Goal: Use online tool/utility: Utilize a website feature to perform a specific function

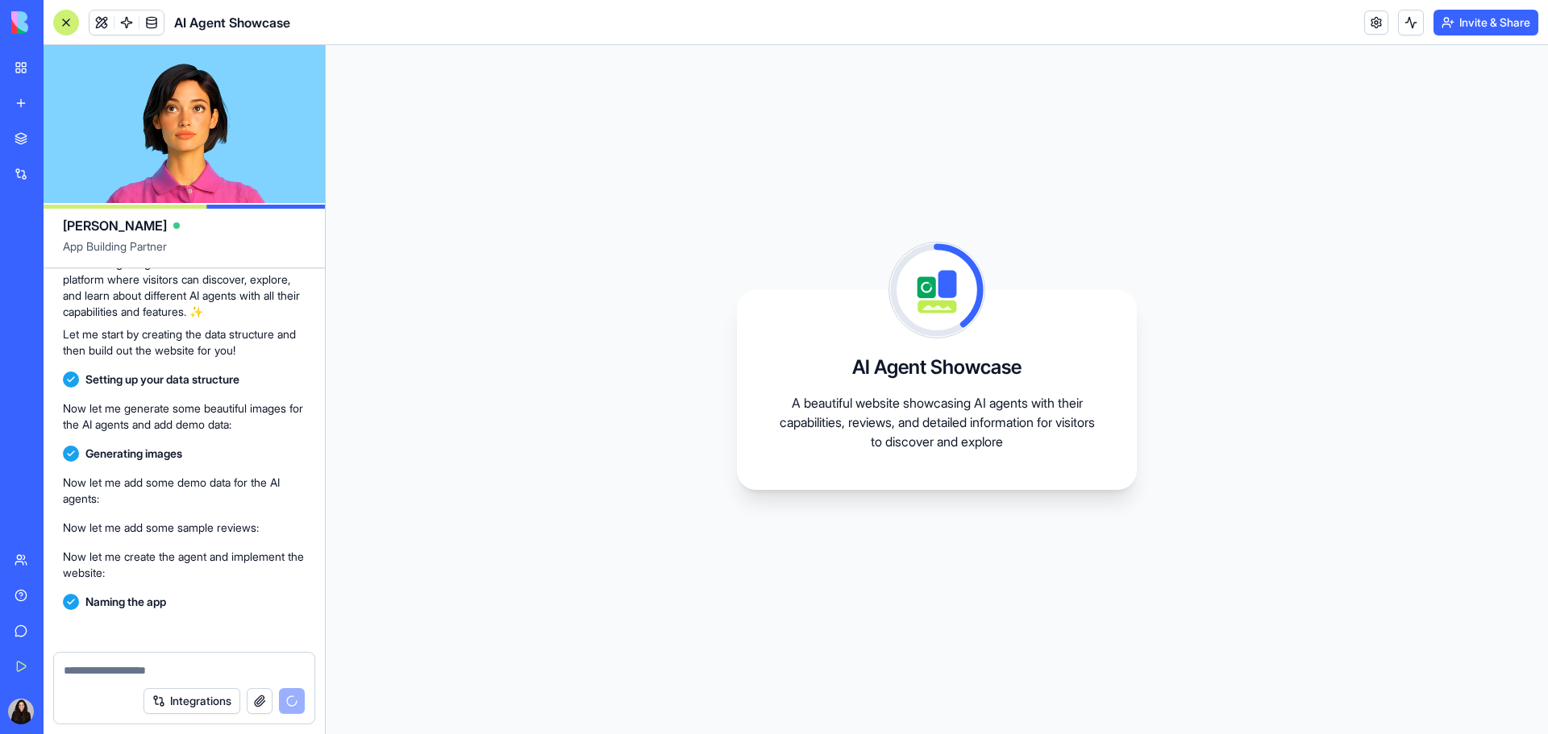
scroll to position [316, 0]
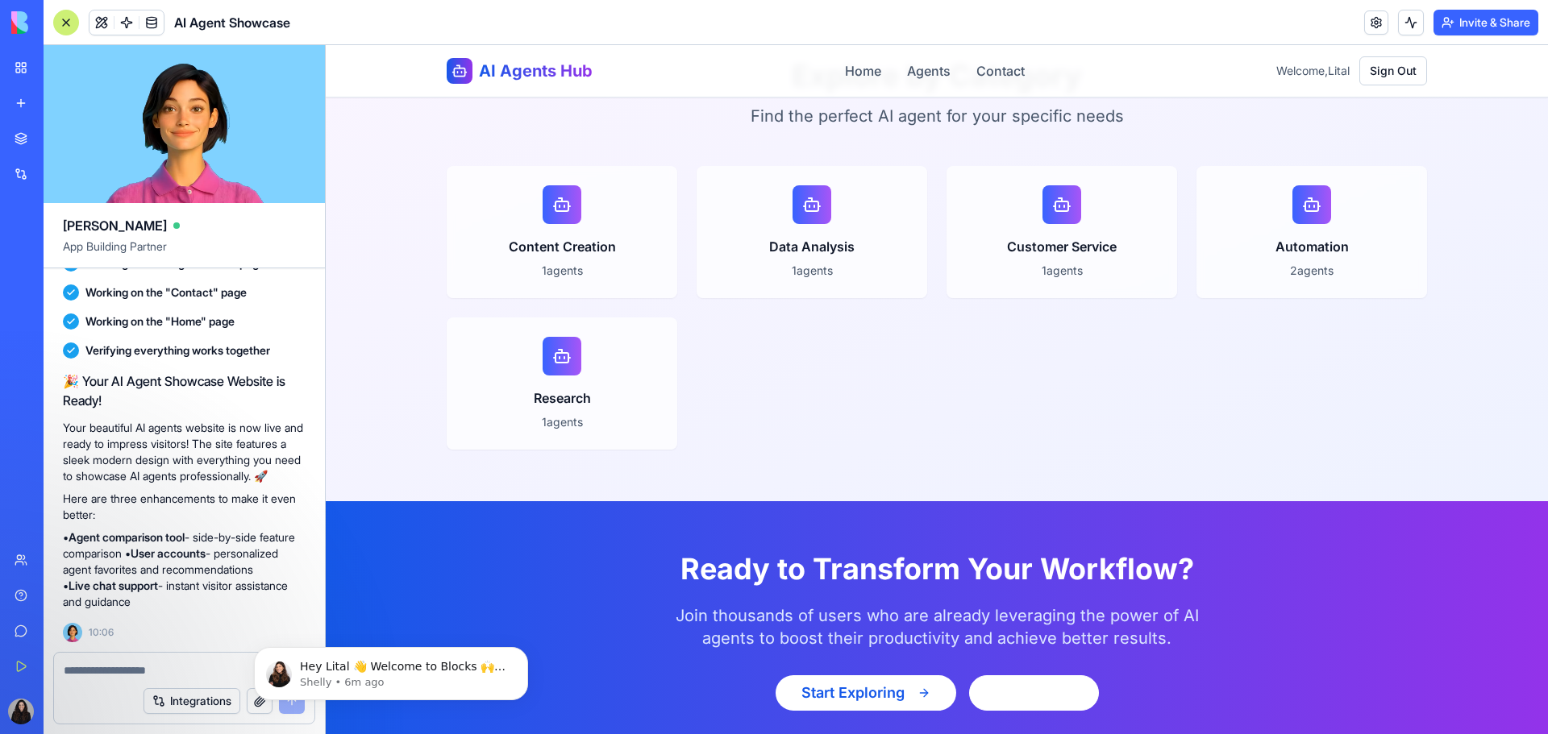
scroll to position [2731, 0]
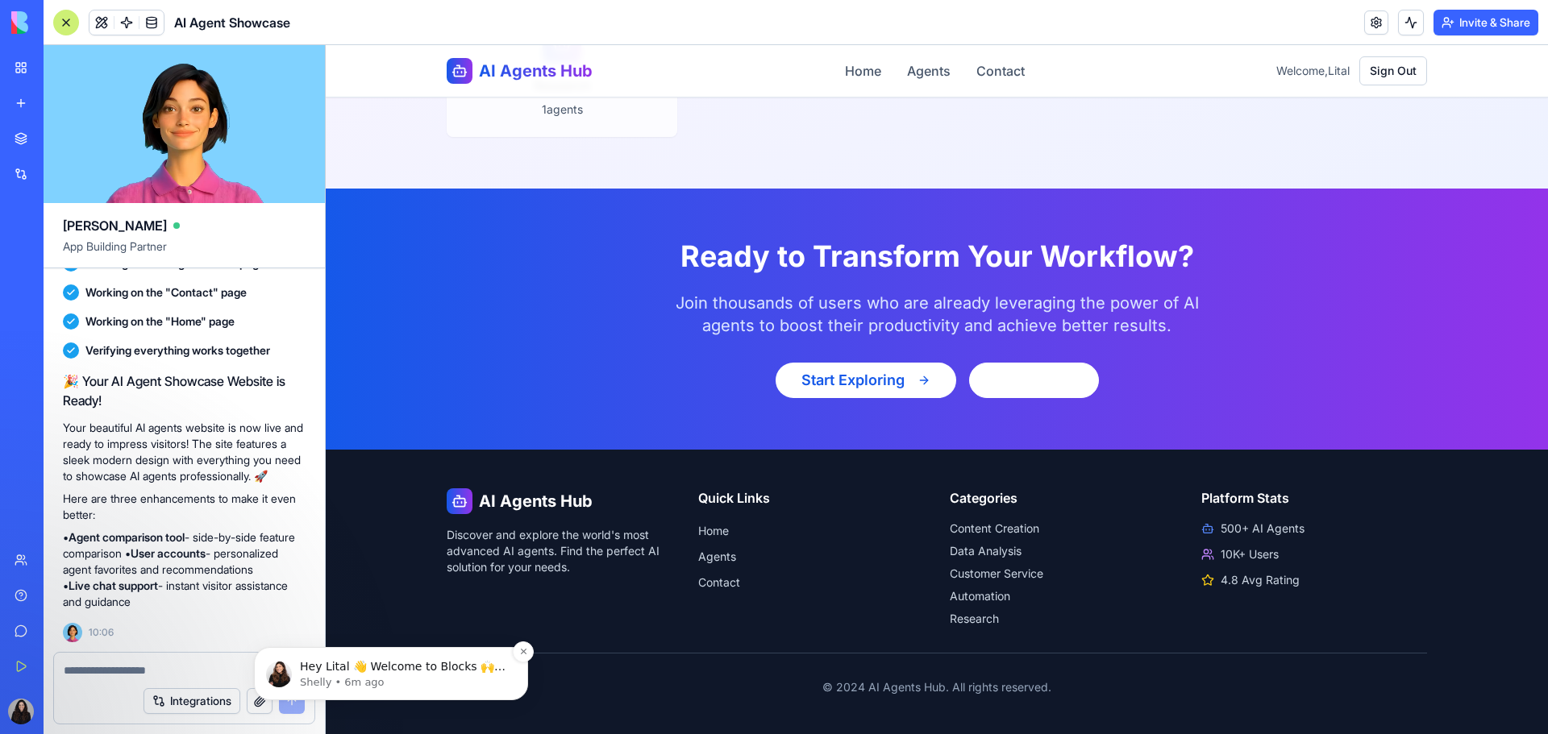
click at [372, 679] on p "Shelly • 6m ago" at bounding box center [404, 683] width 208 height 15
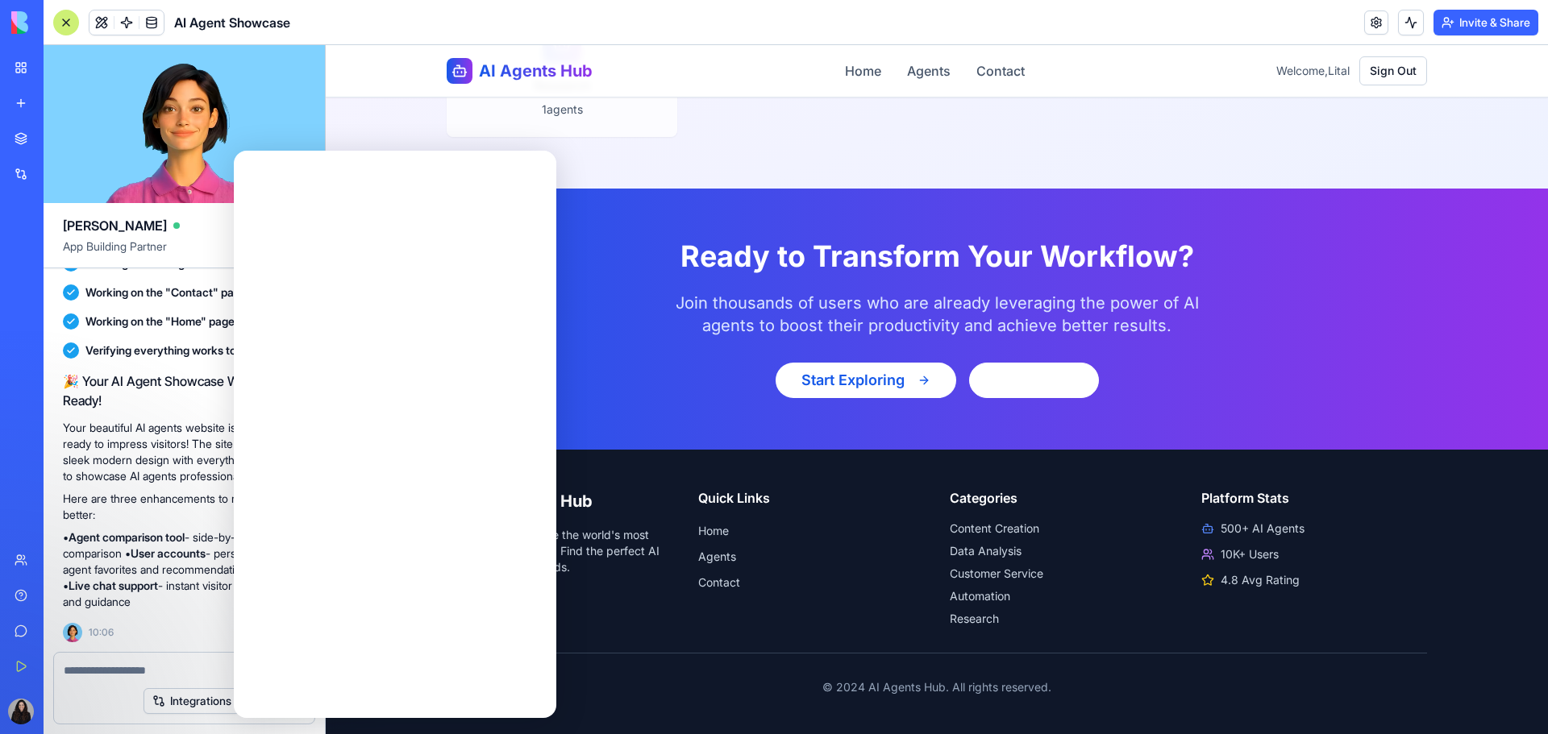
scroll to position [0, 0]
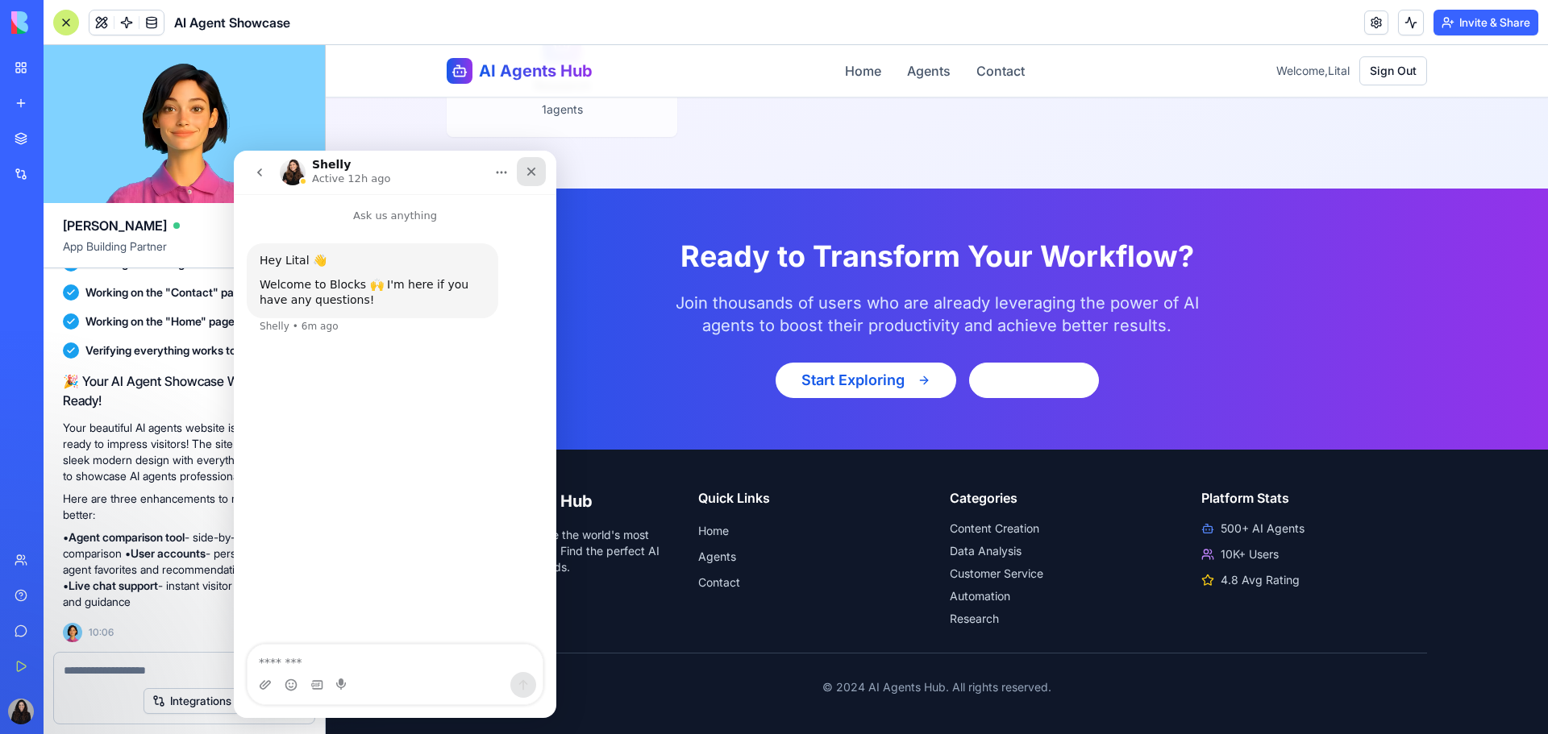
click at [531, 168] on icon "Close" at bounding box center [531, 171] width 13 height 13
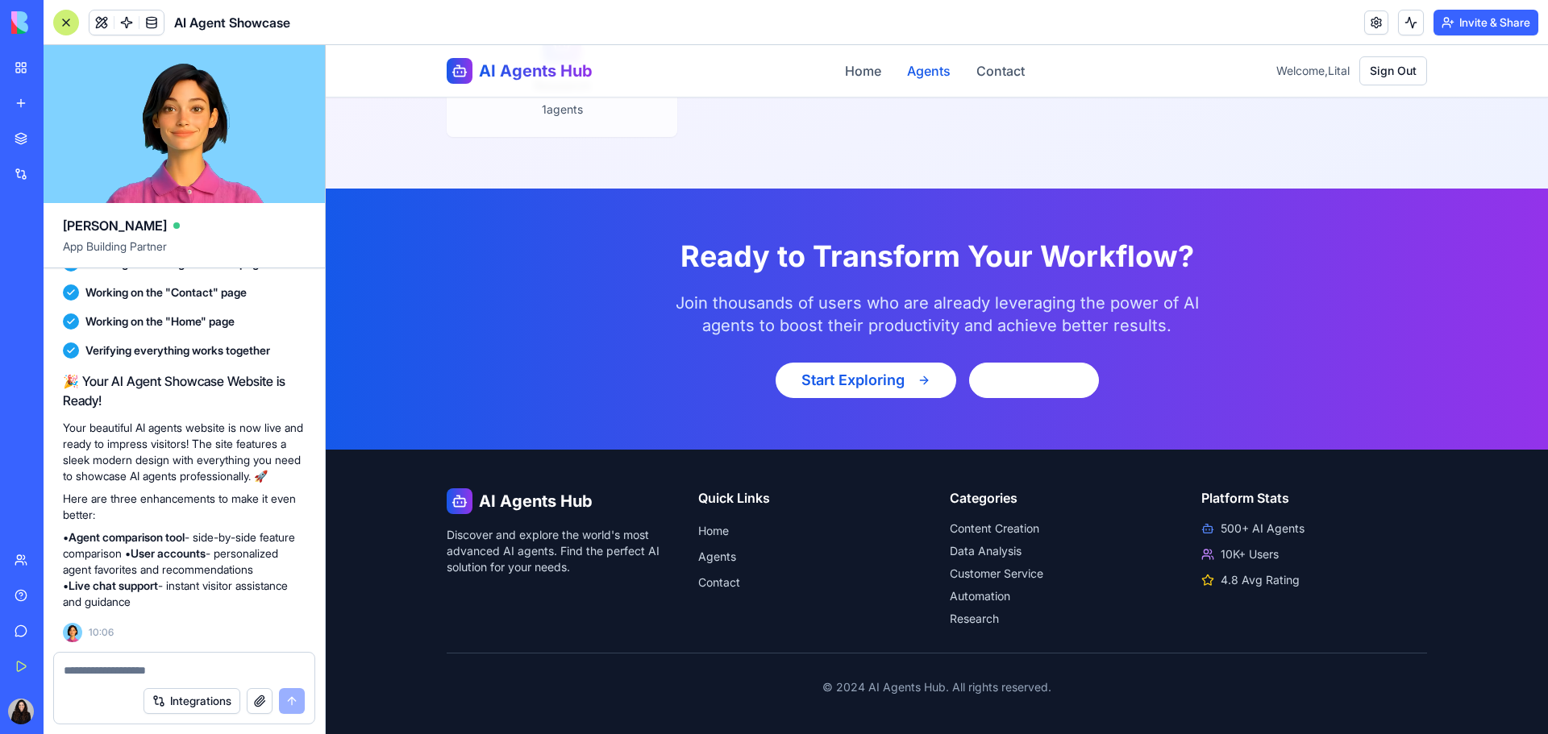
click at [922, 77] on link "Agents" at bounding box center [929, 70] width 44 height 19
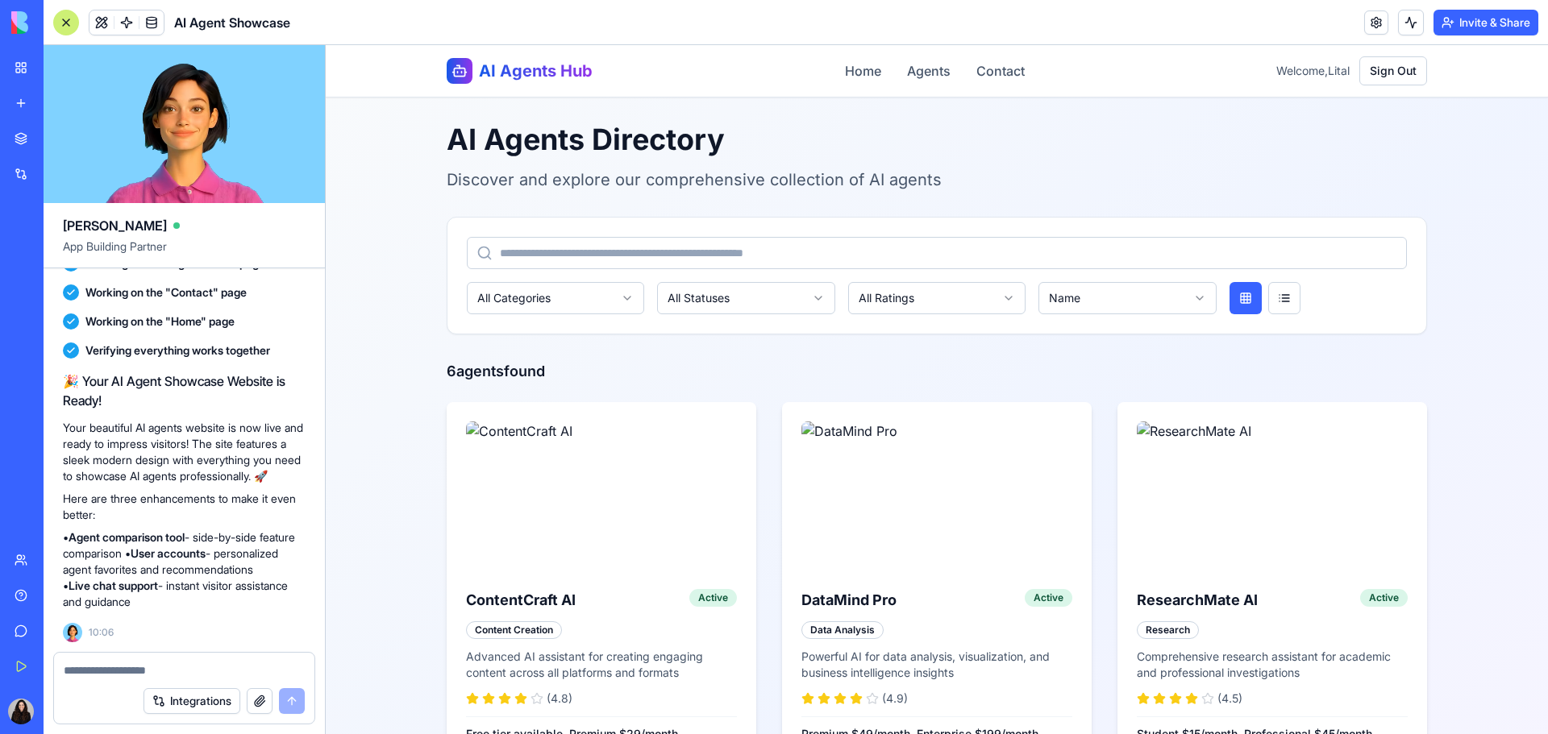
click at [59, 104] on div "New app" at bounding box center [49, 103] width 21 height 16
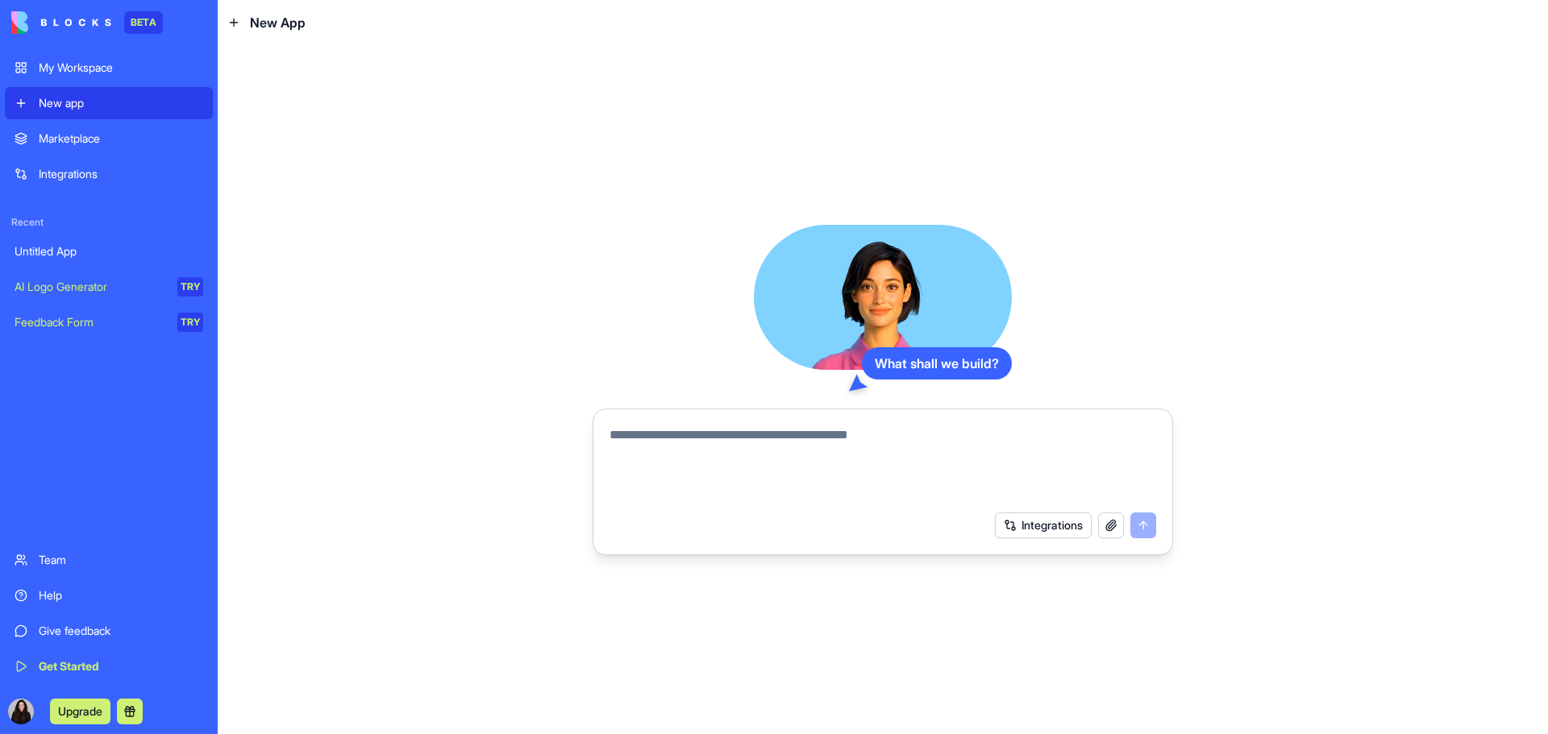
click at [98, 146] on div "Marketplace" at bounding box center [121, 139] width 164 height 16
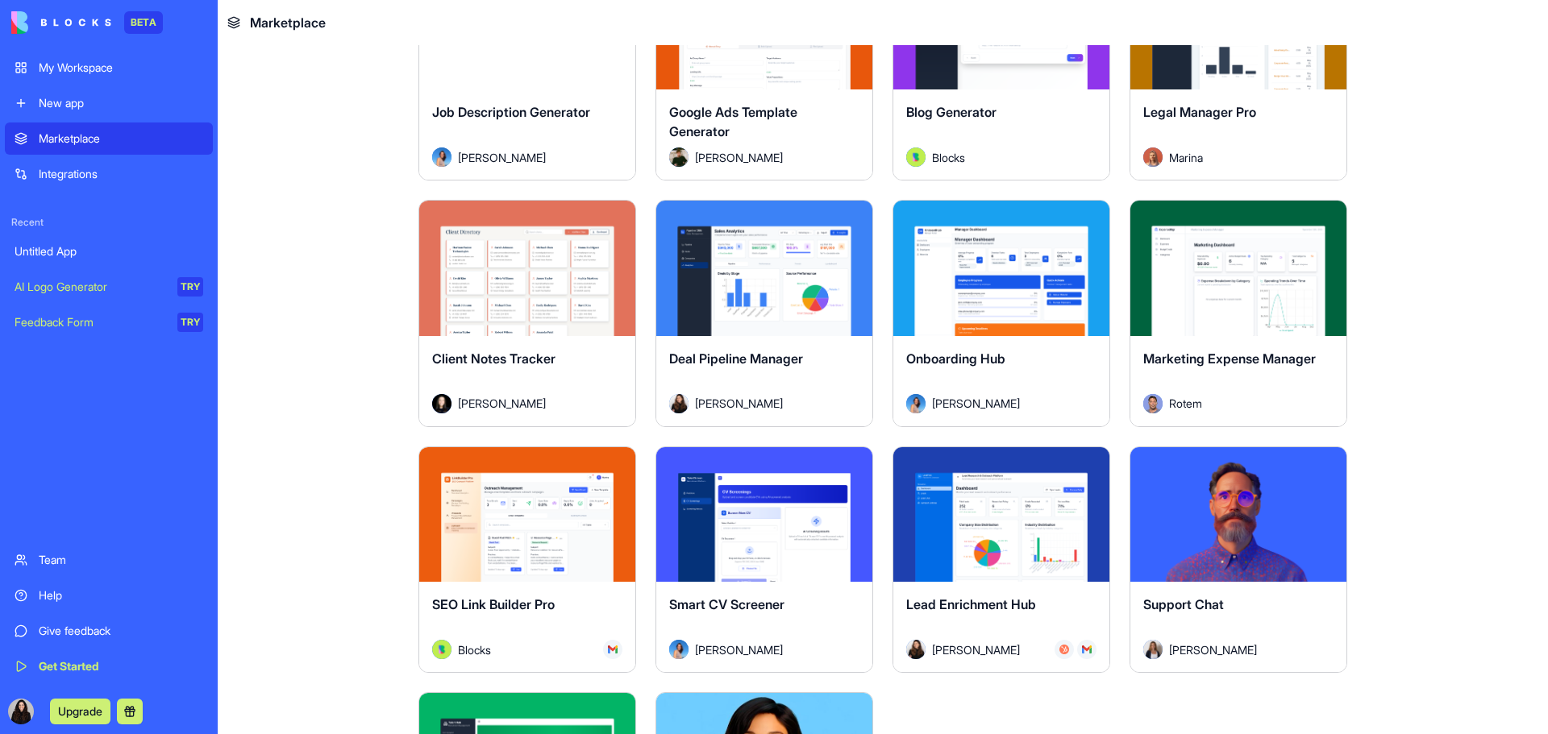
scroll to position [4515, 0]
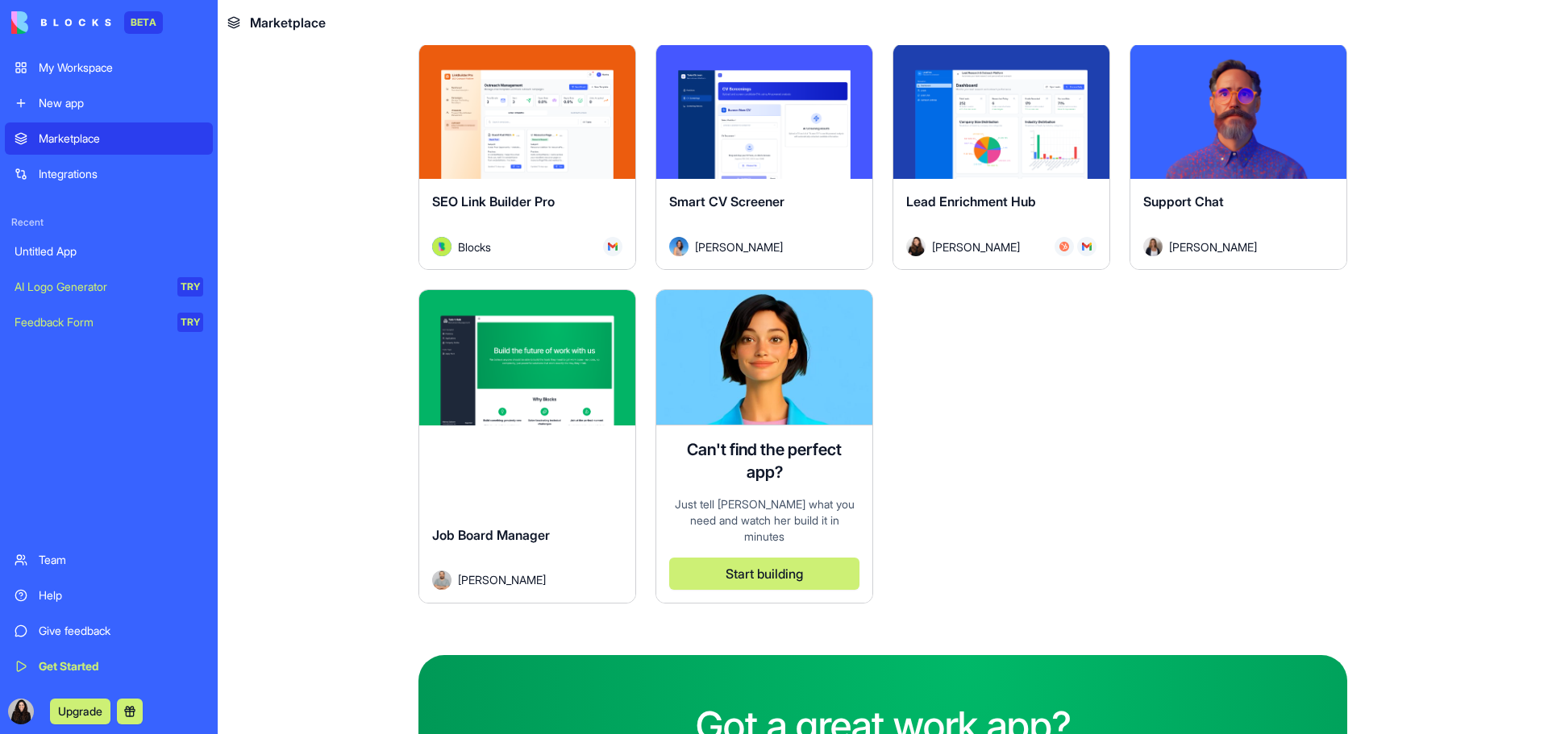
click at [82, 284] on div "AI Logo Generator" at bounding box center [91, 287] width 152 height 16
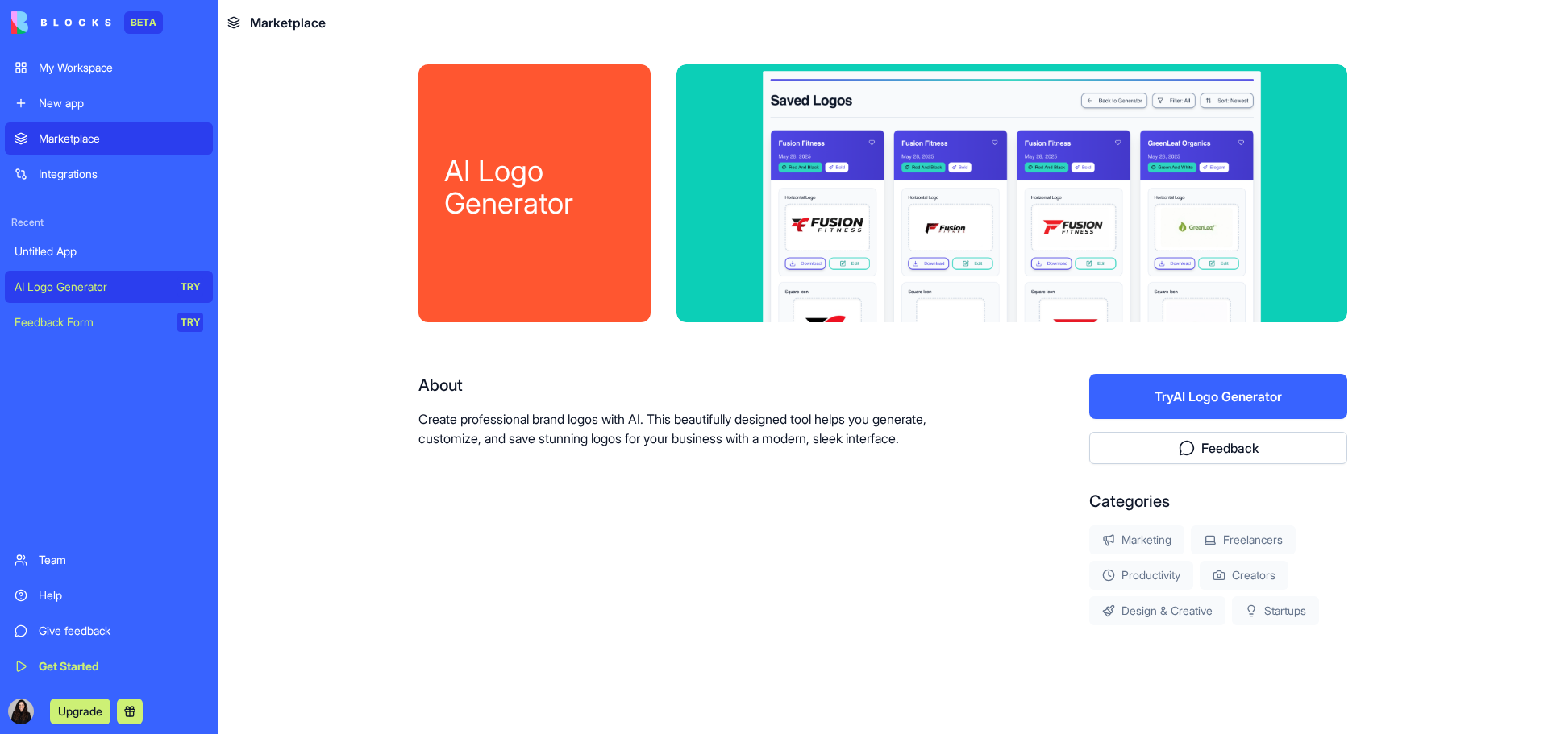
click at [1136, 390] on button "Try AI Logo Generator" at bounding box center [1218, 396] width 258 height 45
